Goal: Information Seeking & Learning: Learn about a topic

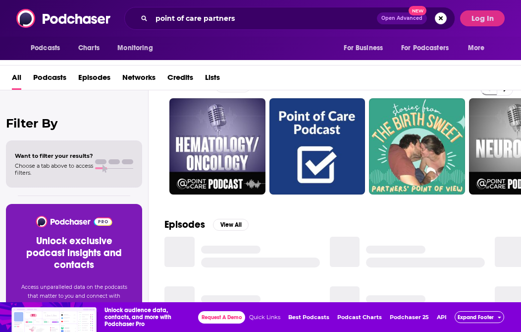
scroll to position [25, 0]
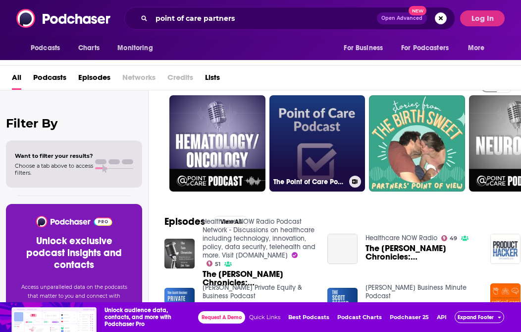
click at [324, 131] on link "The Point of Care Podcast" at bounding box center [318, 143] width 96 height 96
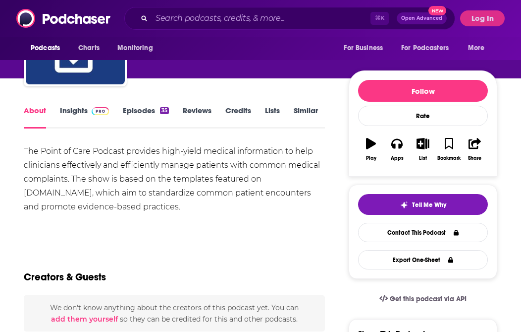
scroll to position [83, 0]
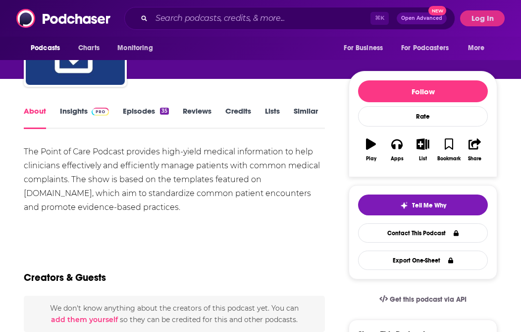
click at [146, 106] on link "Episodes 35" at bounding box center [146, 117] width 46 height 23
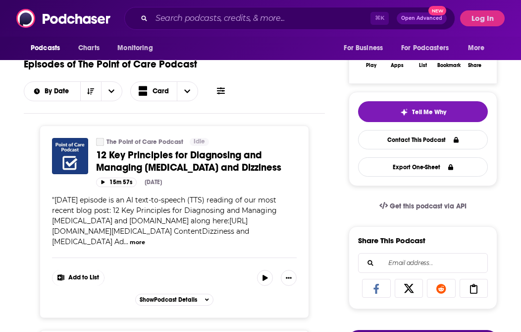
scroll to position [203, 0]
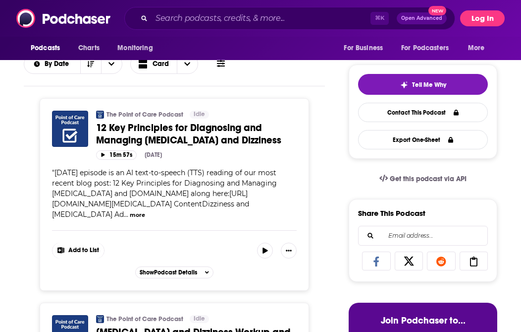
click at [489, 16] on button "Log In" at bounding box center [482, 18] width 45 height 16
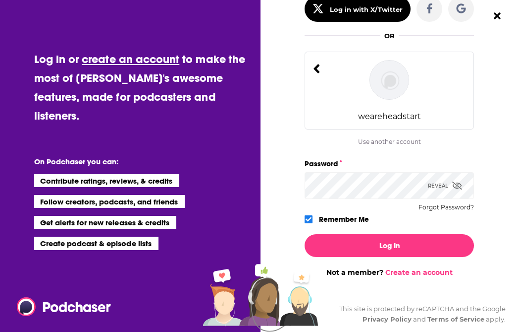
scroll to position [86, 0]
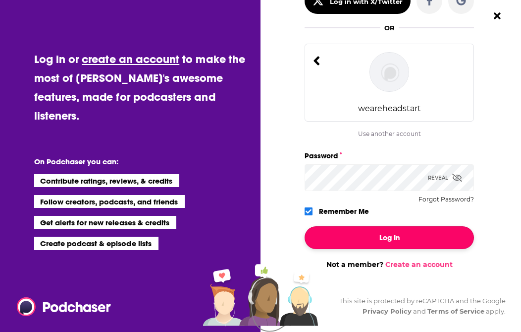
click at [406, 237] on button "Log In" at bounding box center [390, 237] width 170 height 23
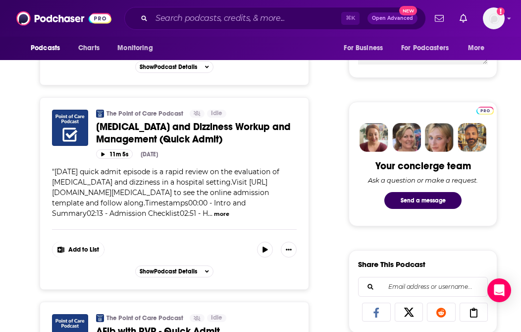
scroll to position [594, 0]
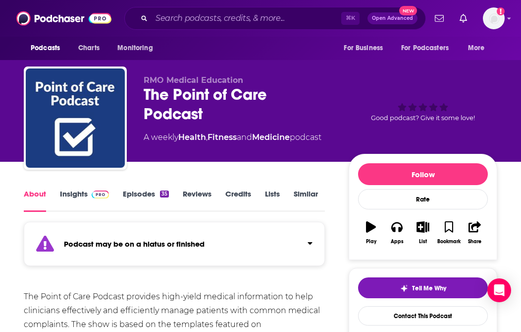
scroll to position [25, 0]
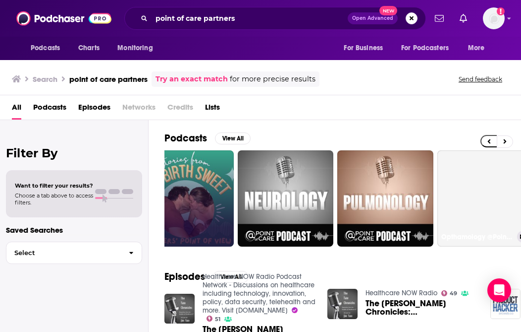
scroll to position [0, 247]
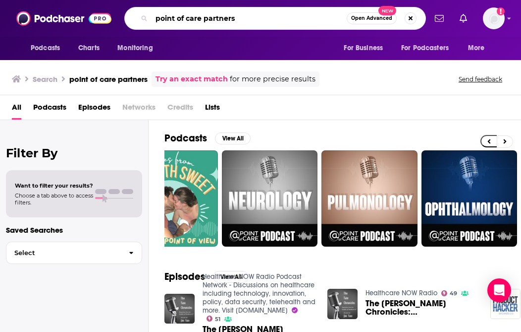
drag, startPoint x: 242, startPoint y: 21, endPoint x: 114, endPoint y: 16, distance: 128.5
click at [114, 16] on div "Podcasts Charts Monitoring point of care partners Open Advanced New For Busines…" at bounding box center [260, 18] width 521 height 37
type input "the dish on health it"
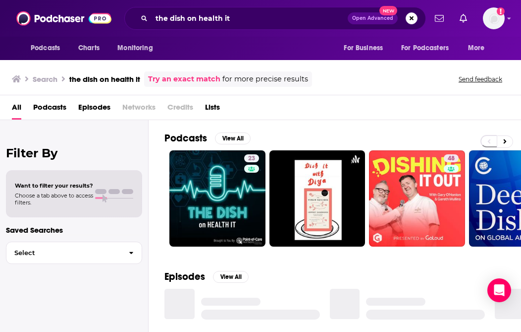
scroll to position [24, 0]
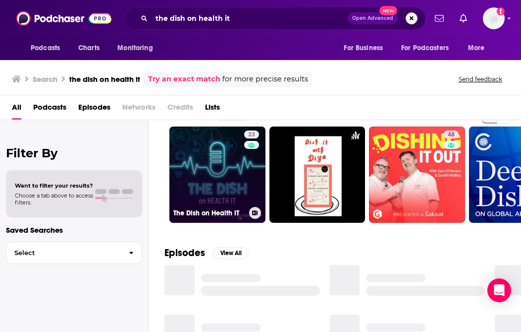
click at [221, 182] on link "23 The Dish on Health IT" at bounding box center [218, 174] width 96 height 96
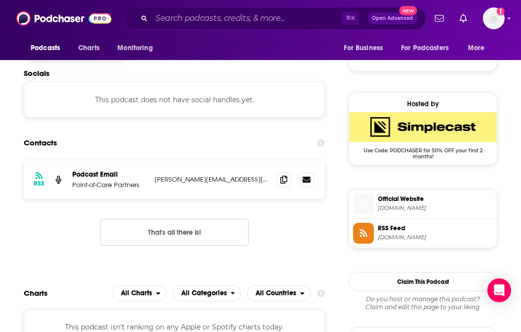
scroll to position [671, 0]
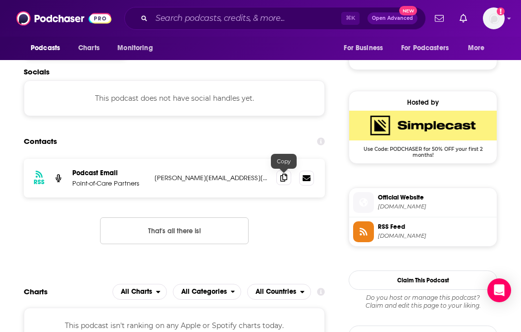
click at [284, 179] on icon at bounding box center [284, 177] width 7 height 8
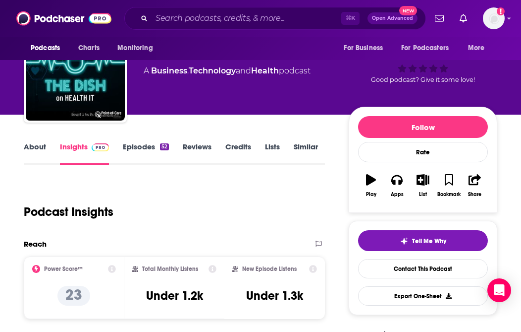
scroll to position [0, 0]
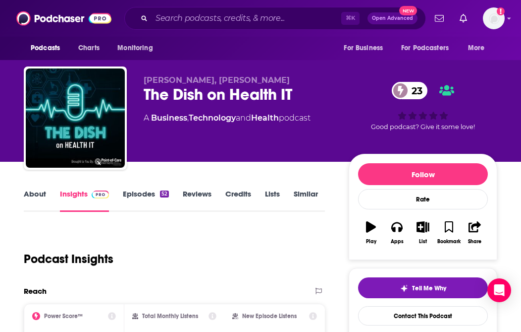
click at [136, 200] on link "Episodes 52" at bounding box center [146, 200] width 46 height 23
